Goal: Task Accomplishment & Management: Complete application form

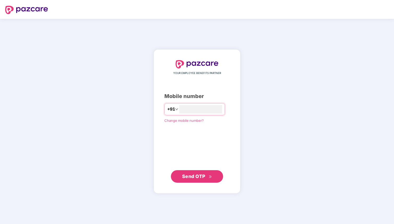
type input "**********"
click at [199, 177] on span "Send OTP" at bounding box center [193, 175] width 23 height 5
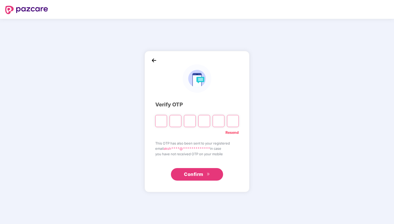
type input "*"
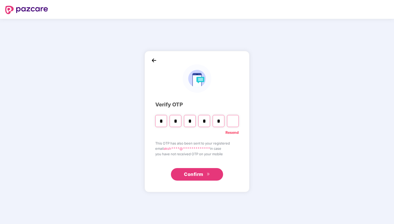
type input "*"
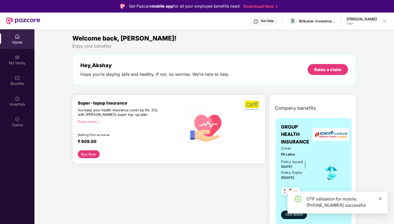
click at [380, 200] on icon "close" at bounding box center [380, 198] width 4 height 4
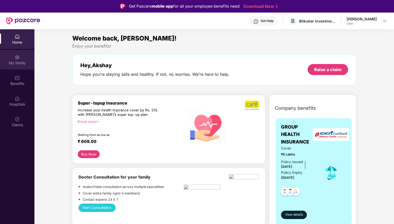
click at [20, 66] on div "My family" at bounding box center [17, 60] width 34 height 20
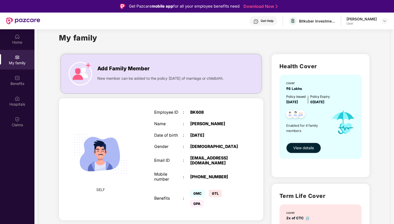
scroll to position [12, 0]
click at [307, 149] on span "View details" at bounding box center [303, 148] width 21 height 6
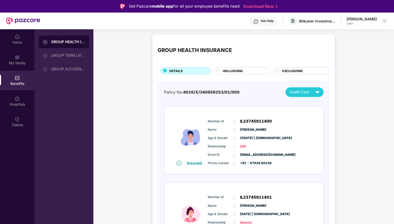
click at [297, 74] on div "EXCLUSIONS" at bounding box center [303, 71] width 47 height 6
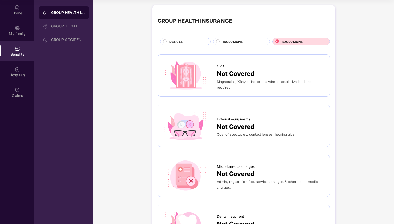
click at [231, 44] on div "INCLUSIONS" at bounding box center [243, 42] width 47 height 6
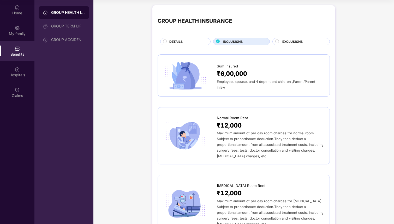
click at [181, 41] on span "DETAILS" at bounding box center [175, 41] width 13 height 5
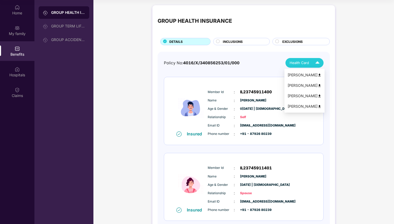
click at [297, 65] on div "Health Card" at bounding box center [305, 62] width 32 height 9
click at [319, 96] on img at bounding box center [319, 96] width 4 height 4
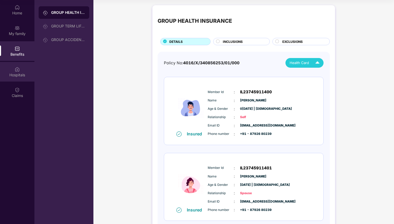
click at [18, 76] on div "Hospitals" at bounding box center [17, 74] width 34 height 5
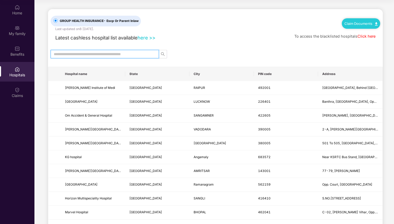
click at [136, 52] on input "text" at bounding box center [103, 54] width 98 height 6
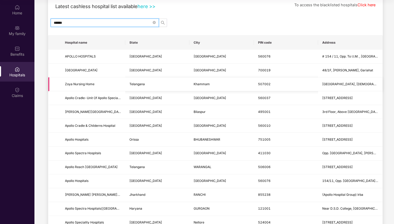
scroll to position [32, 0]
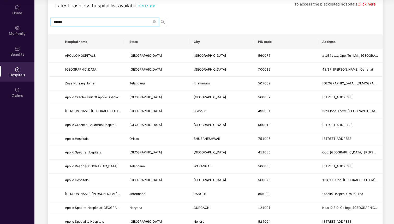
type input "******"
click at [18, 11] on div "Home" at bounding box center [17, 12] width 34 height 5
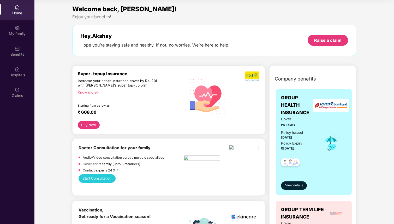
click at [92, 93] on div "Know more" at bounding box center [129, 92] width 103 height 4
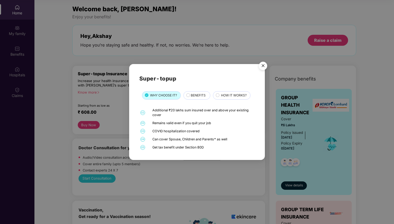
click at [194, 97] on span "BENEFITS" at bounding box center [198, 95] width 15 height 5
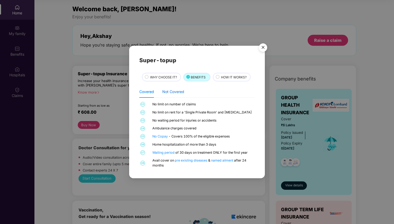
click at [180, 93] on div "Not Covered" at bounding box center [173, 92] width 22 height 6
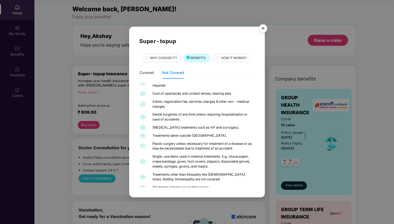
scroll to position [7, 0]
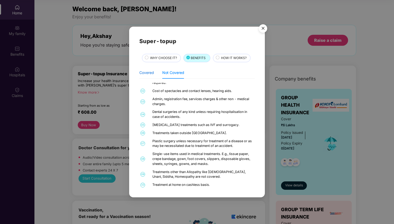
click at [141, 72] on div "Covered" at bounding box center [146, 73] width 15 height 6
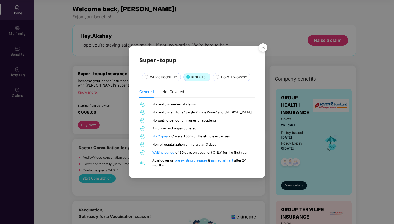
click at [226, 73] on div "HOW IT WORKS?" at bounding box center [232, 77] width 38 height 8
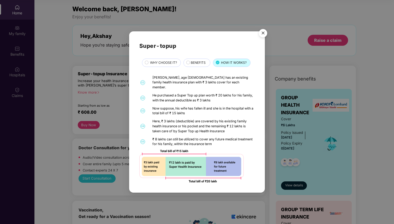
click at [106, 129] on div "Super-topup WHY CHOOSE IT? BENEFITS HOW IT WORKS? 01 [PERSON_NAME], age [DEMOGR…" at bounding box center [197, 112] width 394 height 224
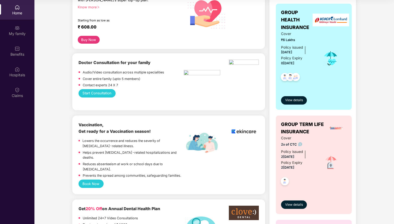
scroll to position [64, 0]
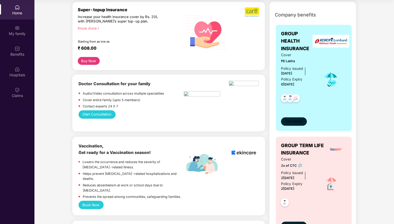
click at [298, 120] on span "View details" at bounding box center [294, 121] width 18 height 5
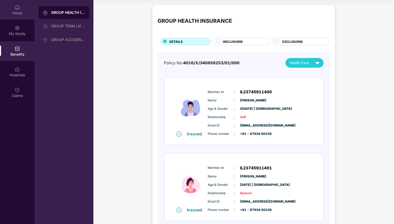
click at [15, 10] on div "Home" at bounding box center [17, 10] width 34 height 20
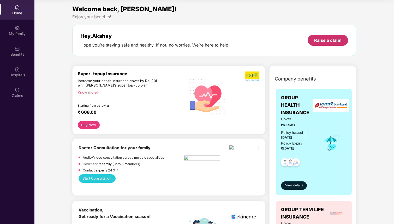
click at [332, 42] on div "Raise a claim" at bounding box center [327, 40] width 27 height 6
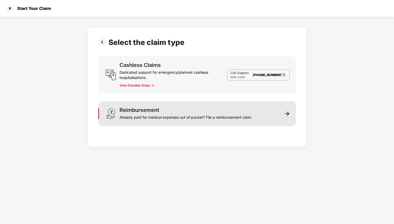
click at [246, 111] on div "Reimbursement Already paid for medical expenses out of pocket? File a reimburse…" at bounding box center [185, 113] width 133 height 13
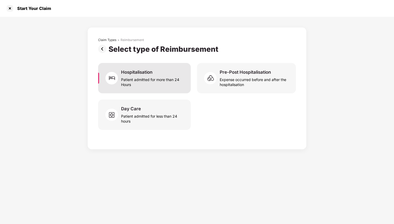
click at [165, 89] on div "Hospitalisation Patient admitted for more than 24 Hours" at bounding box center [144, 78] width 93 height 30
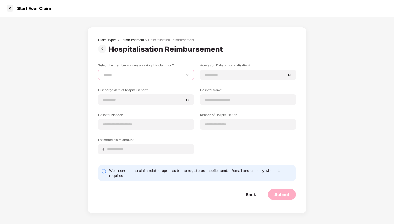
click at [162, 74] on select "**********" at bounding box center [145, 75] width 87 height 4
select select "**********"
click at [102, 73] on select "**********" at bounding box center [145, 75] width 87 height 4
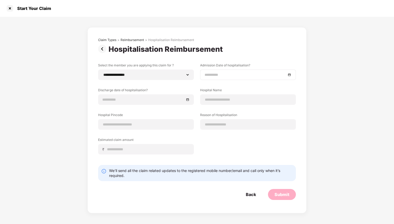
click at [238, 78] on div at bounding box center [248, 74] width 96 height 10
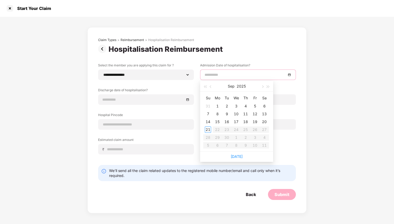
click at [210, 43] on div "Claim Types > Reimbursement > Hospitalisation Reimbursement" at bounding box center [197, 41] width 198 height 7
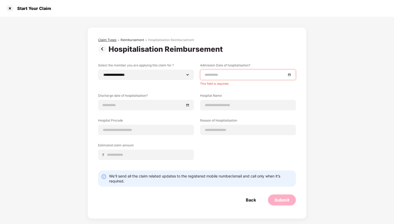
click at [106, 40] on div "Claim Types" at bounding box center [107, 40] width 18 height 4
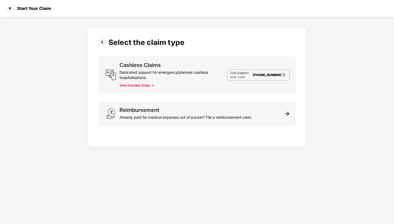
click at [101, 44] on img at bounding box center [103, 42] width 10 height 8
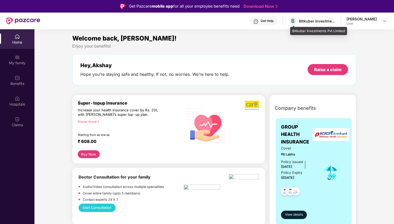
click at [309, 20] on div "Bitkuber Investments Pvt Limited" at bounding box center [317, 21] width 37 height 5
click at [310, 20] on div "Bitkuber Investments Pvt Limited" at bounding box center [317, 21] width 37 height 5
click at [351, 22] on div "User" at bounding box center [361, 23] width 30 height 4
click at [386, 20] on img at bounding box center [384, 21] width 4 height 4
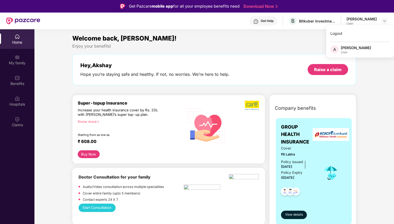
click at [306, 40] on div "Welcome back, [PERSON_NAME]!" at bounding box center [214, 38] width 284 height 10
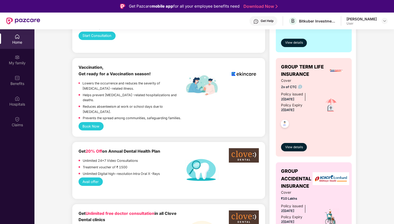
scroll to position [181, 0]
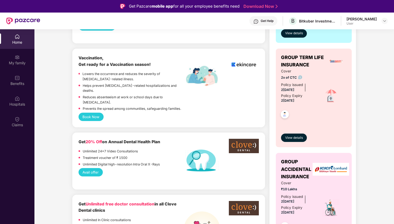
click at [300, 78] on img at bounding box center [300, 77] width 4 height 4
click at [287, 114] on img at bounding box center [284, 114] width 13 height 13
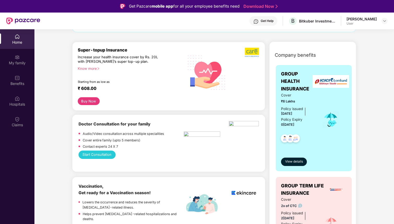
scroll to position [0, 0]
